Goal: Obtain resource: Download file/media

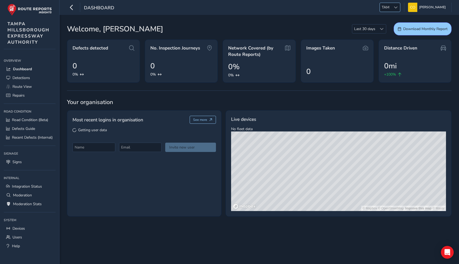
click at [384, 9] on span "TAM" at bounding box center [385, 7] width 11 height 9
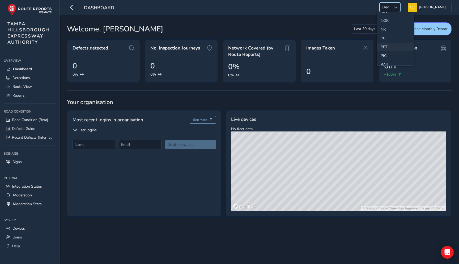
scroll to position [172, 0]
click at [385, 30] on li "NR" at bounding box center [395, 30] width 37 height 9
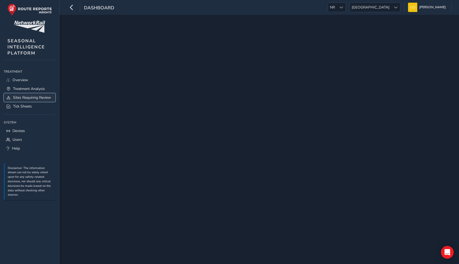
click at [21, 96] on span "Sites Requiring Review" at bounding box center [32, 97] width 38 height 5
click at [21, 103] on link "Tick Sheets" at bounding box center [30, 106] width 52 height 9
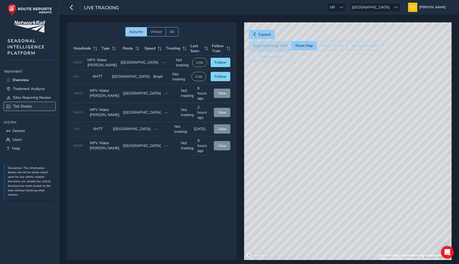
click at [35, 106] on link "Tick Sheets" at bounding box center [30, 106] width 52 height 9
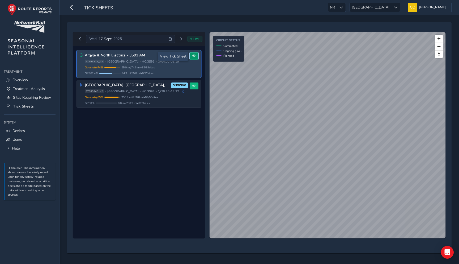
click at [194, 58] on button at bounding box center [194, 55] width 9 height 7
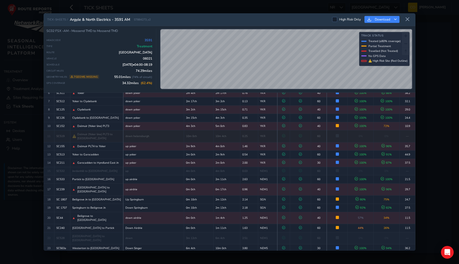
scroll to position [199, 0]
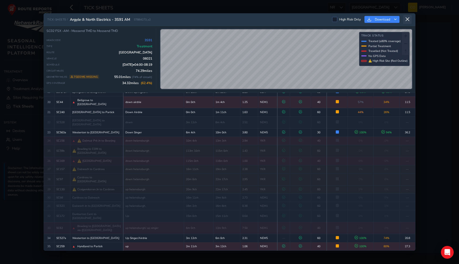
click at [409, 21] on icon at bounding box center [407, 19] width 5 height 5
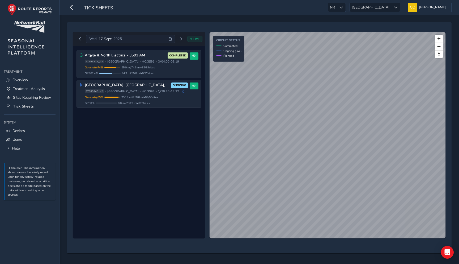
click at [368, 7] on ul "NR NR Scotland Scotland Connell McLaughlin Colour Scheme: Dark Dim Light Logout" at bounding box center [388, 7] width 128 height 9
click at [374, 7] on span "[GEOGRAPHIC_DATA]" at bounding box center [370, 7] width 41 height 9
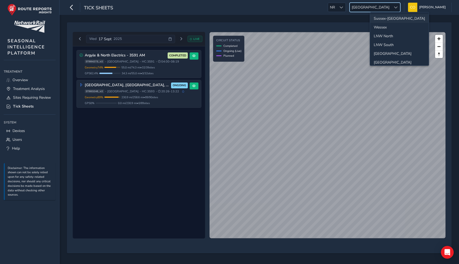
click at [380, 18] on li "Sussex-Kent" at bounding box center [399, 18] width 59 height 9
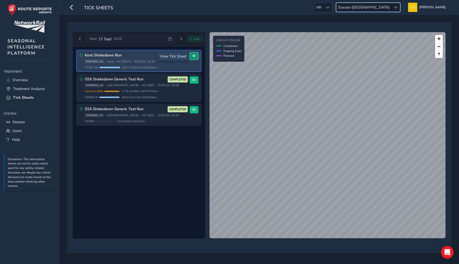
click at [196, 56] on span at bounding box center [193, 55] width 3 height 3
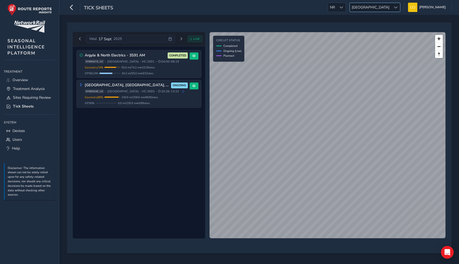
click at [377, 8] on span "[GEOGRAPHIC_DATA]" at bounding box center [370, 7] width 41 height 9
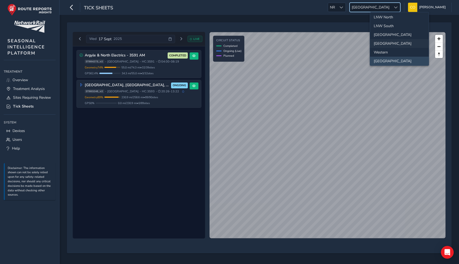
scroll to position [56, 0]
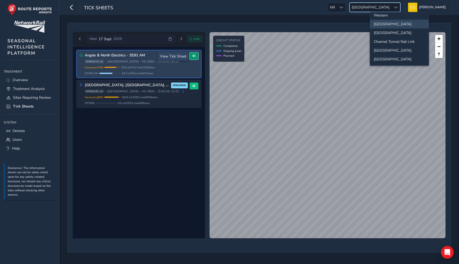
click at [195, 58] on button at bounding box center [194, 55] width 9 height 7
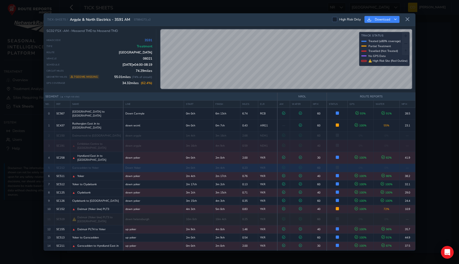
scroll to position [199, 0]
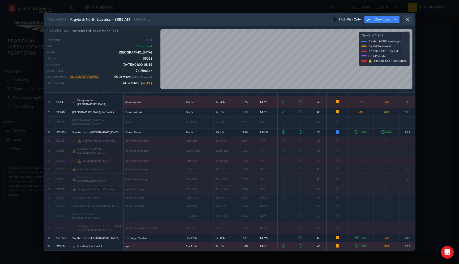
click at [409, 18] on icon at bounding box center [407, 19] width 5 height 5
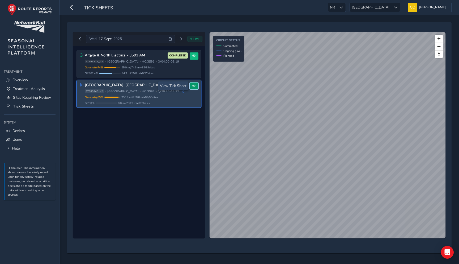
click at [193, 85] on span at bounding box center [193, 85] width 3 height 3
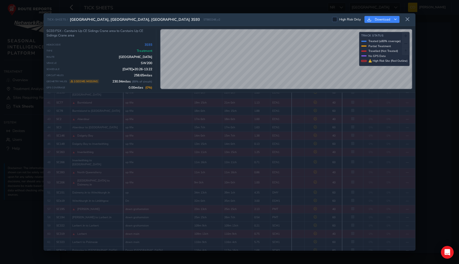
scroll to position [481, 0]
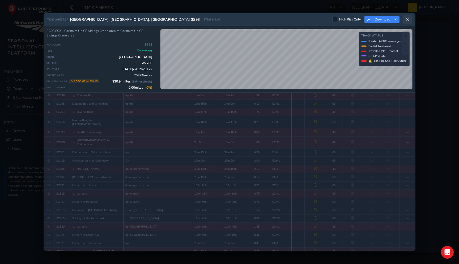
click at [410, 20] on button at bounding box center [408, 19] width 9 height 9
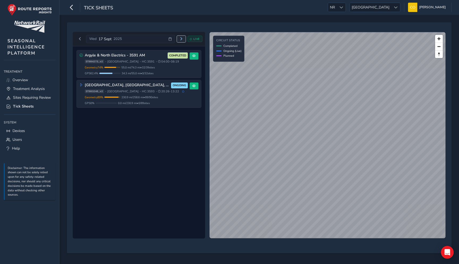
click at [182, 39] on span "Next day" at bounding box center [181, 38] width 3 height 3
click at [79, 41] on button "Previous day" at bounding box center [80, 39] width 9 height 7
click at [79, 41] on div "Thu 18 Sept 2025 Today" at bounding box center [139, 39] width 127 height 9
click at [79, 40] on span "Previous day" at bounding box center [79, 38] width 3 height 3
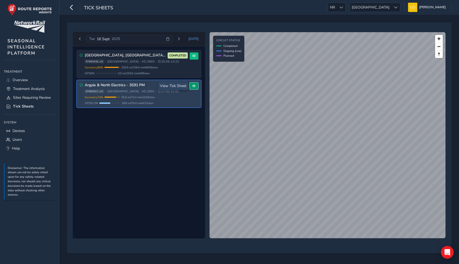
click at [194, 85] on span at bounding box center [193, 85] width 3 height 3
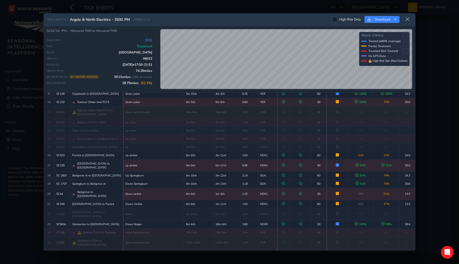
scroll to position [199, 0]
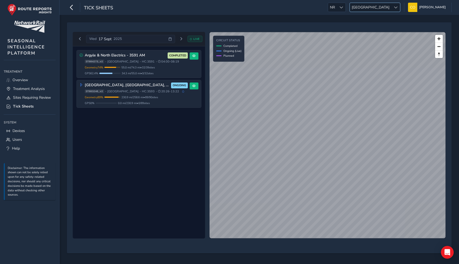
click at [392, 11] on div at bounding box center [396, 7] width 9 height 9
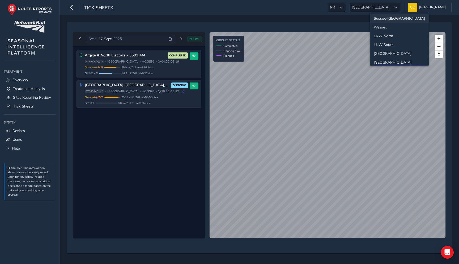
click at [391, 19] on li "Sussex-[GEOGRAPHIC_DATA]" at bounding box center [399, 18] width 59 height 9
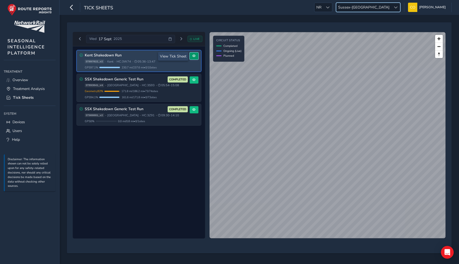
click at [193, 57] on span at bounding box center [193, 55] width 3 height 3
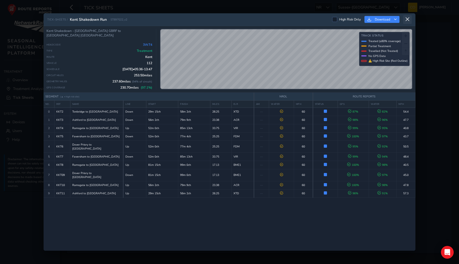
click at [410, 21] on icon at bounding box center [407, 19] width 5 height 5
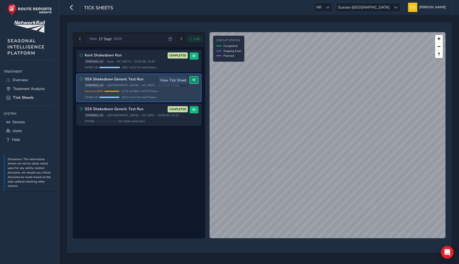
click at [193, 82] on button at bounding box center [194, 79] width 9 height 7
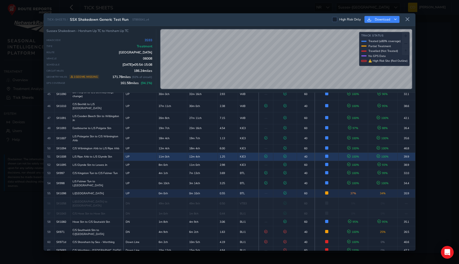
scroll to position [521, 0]
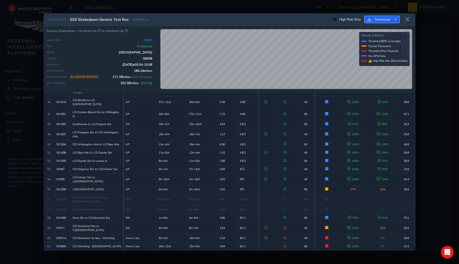
click at [397, 20] on button "Download" at bounding box center [382, 19] width 35 height 7
click at [386, 41] on span "Download as Excel" at bounding box center [391, 42] width 32 height 4
